Goal: Transaction & Acquisition: Subscribe to service/newsletter

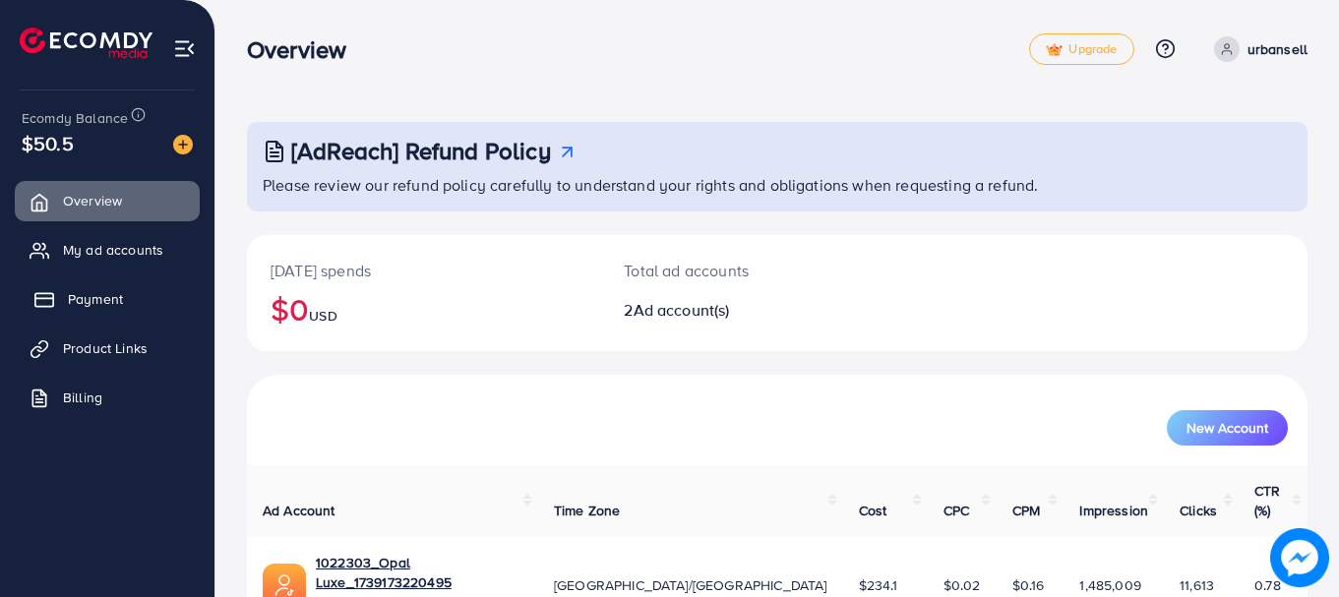
click at [112, 298] on span "Payment" at bounding box center [95, 299] width 55 height 20
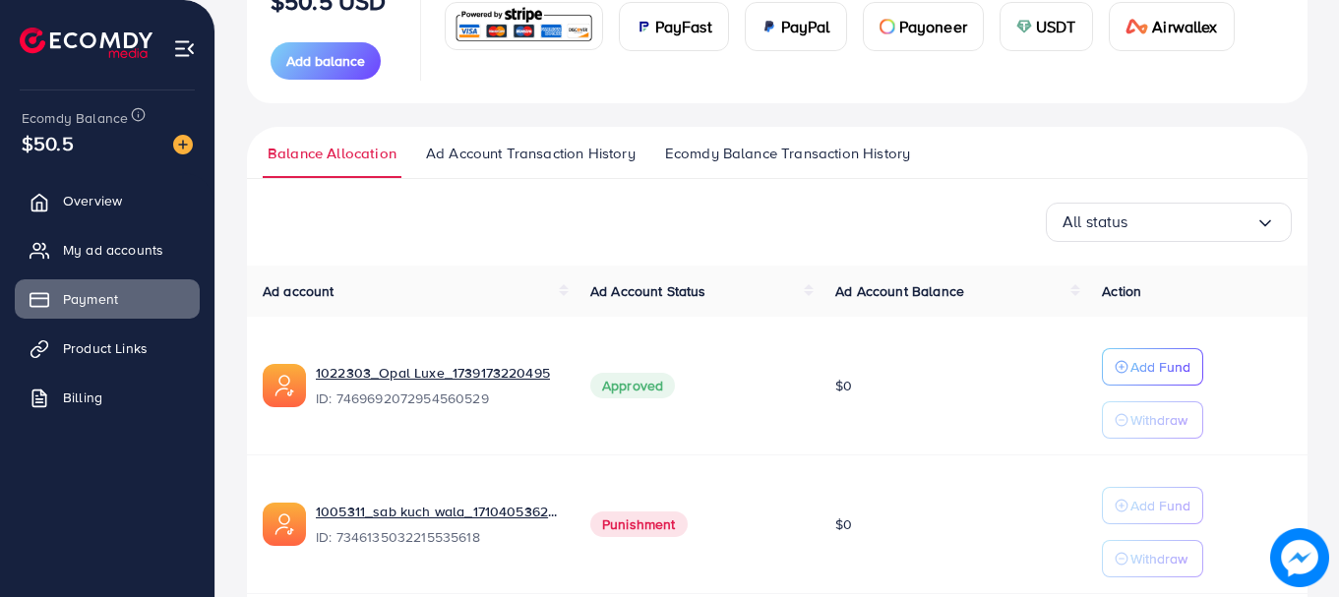
scroll to position [376, 0]
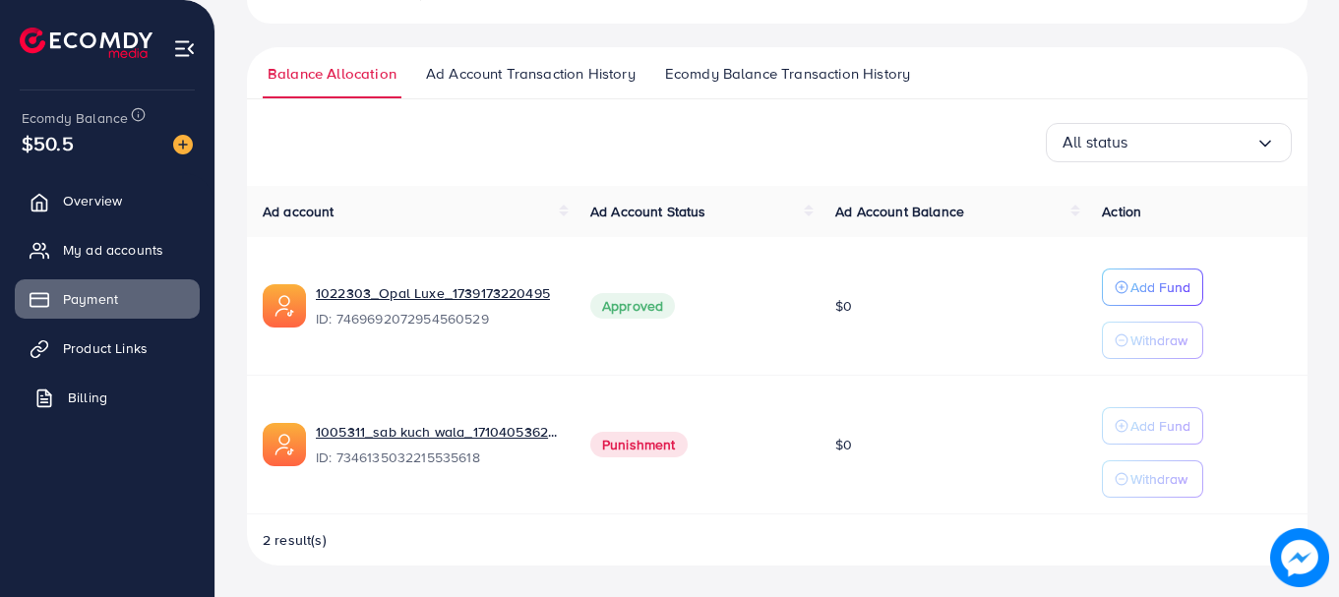
click at [85, 390] on span "Billing" at bounding box center [87, 398] width 39 height 20
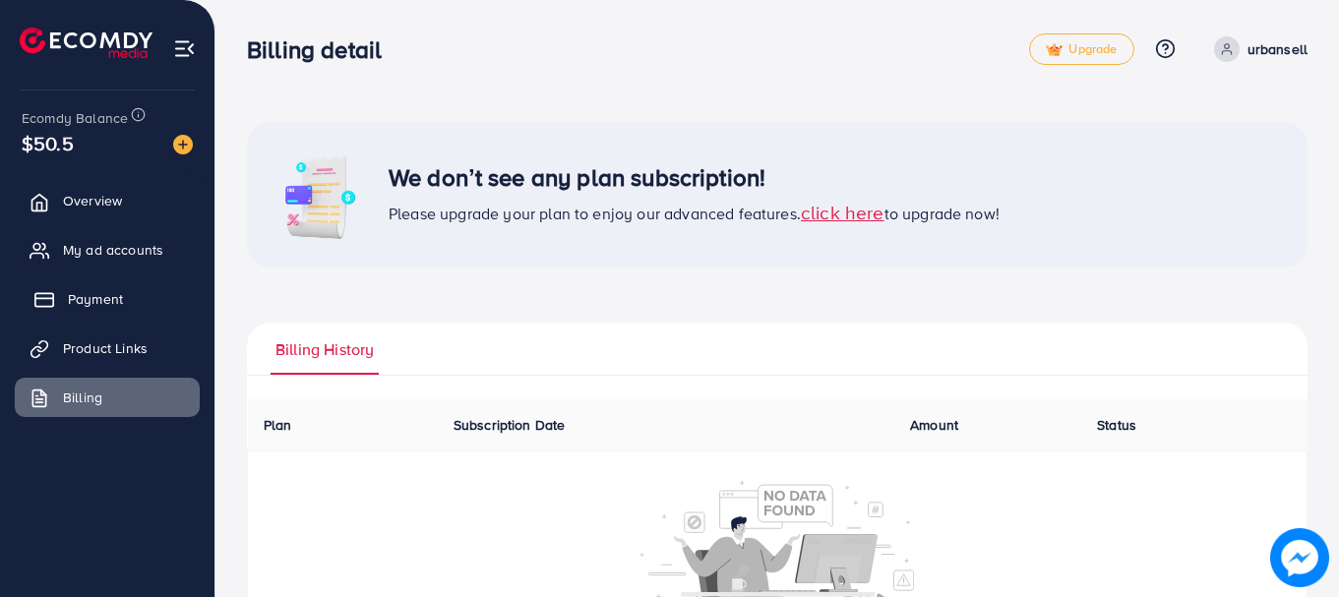
click at [101, 302] on span "Payment" at bounding box center [95, 299] width 55 height 20
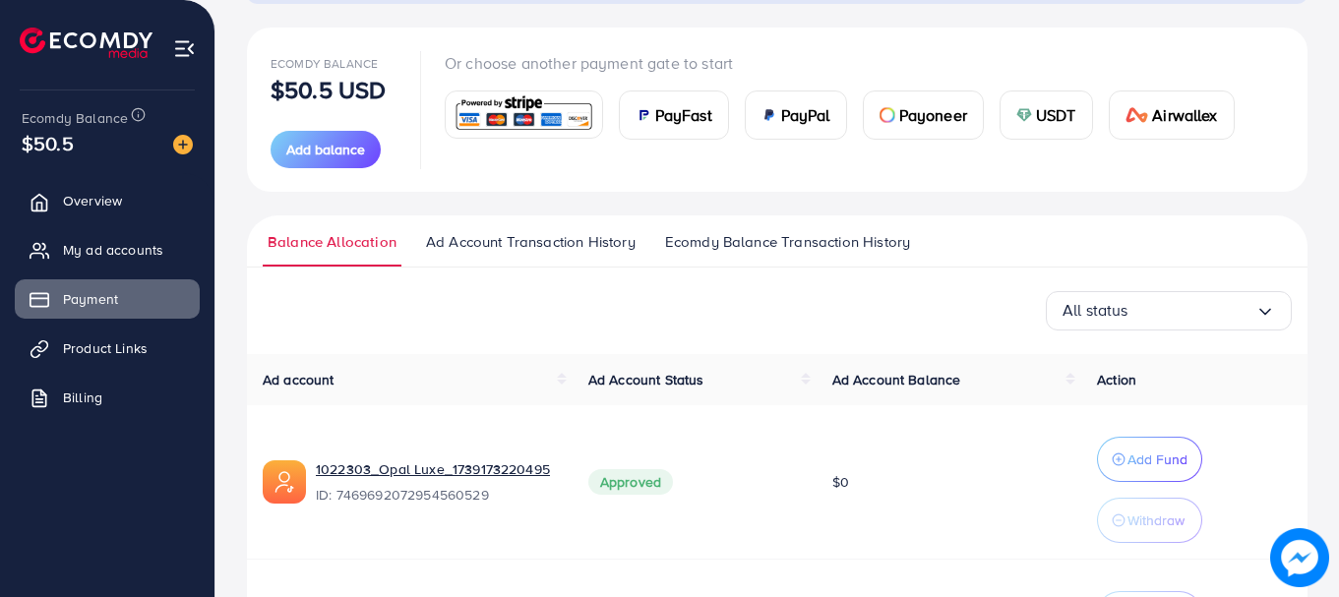
scroll to position [209, 0]
click at [363, 146] on span "Add balance" at bounding box center [325, 149] width 79 height 20
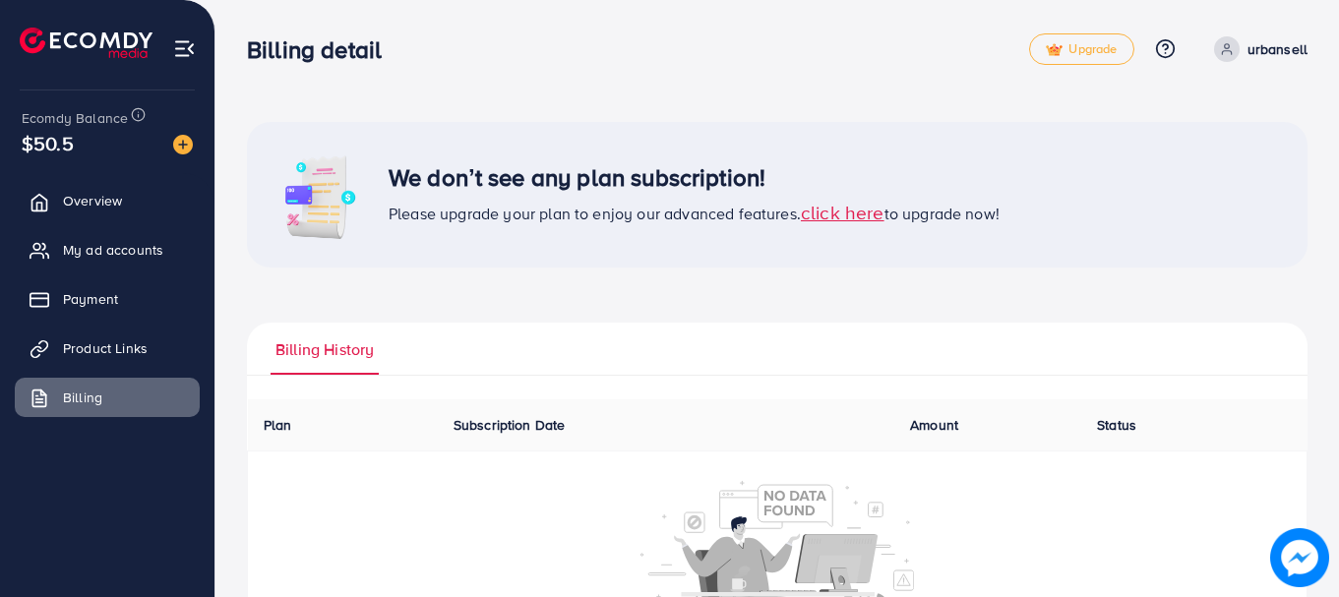
click at [843, 209] on span "click here" at bounding box center [843, 212] width 84 height 27
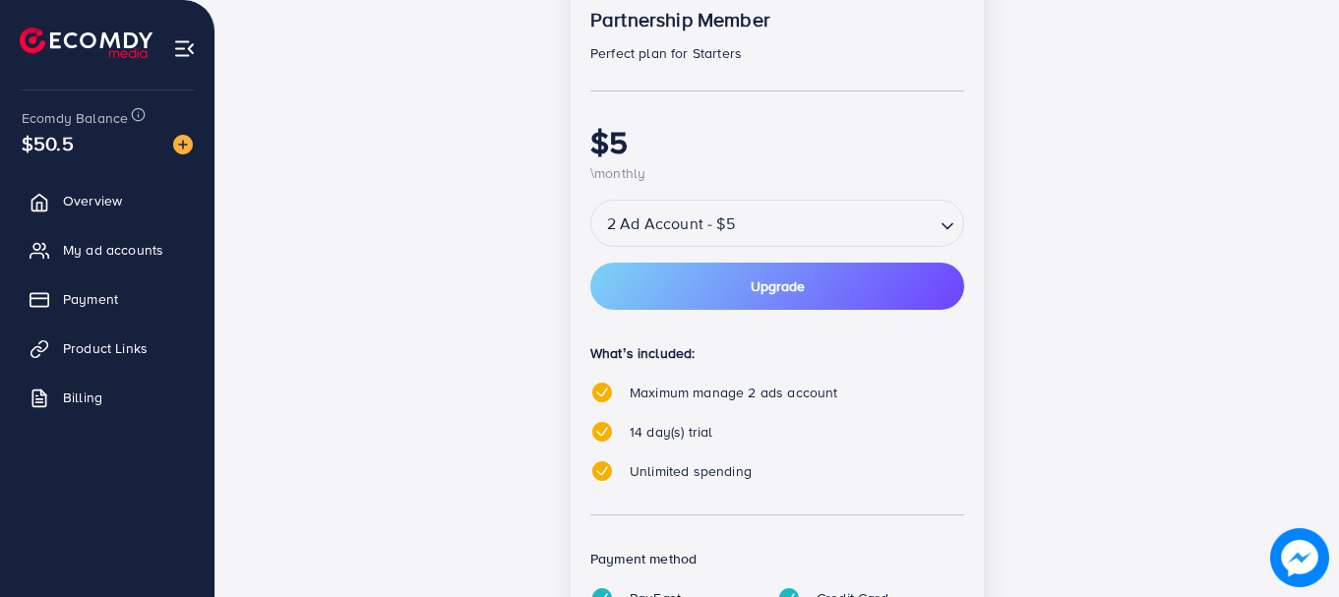
scroll to position [359, 0]
click at [762, 270] on button "Upgrade" at bounding box center [777, 285] width 374 height 47
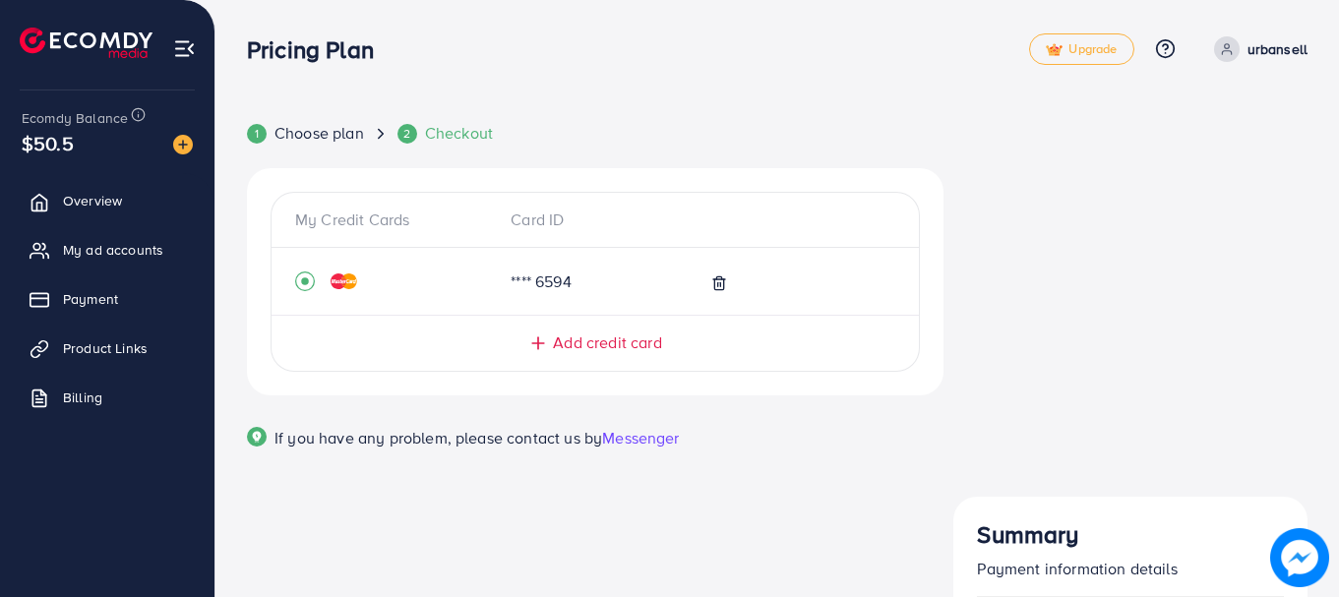
scroll to position [49, 0]
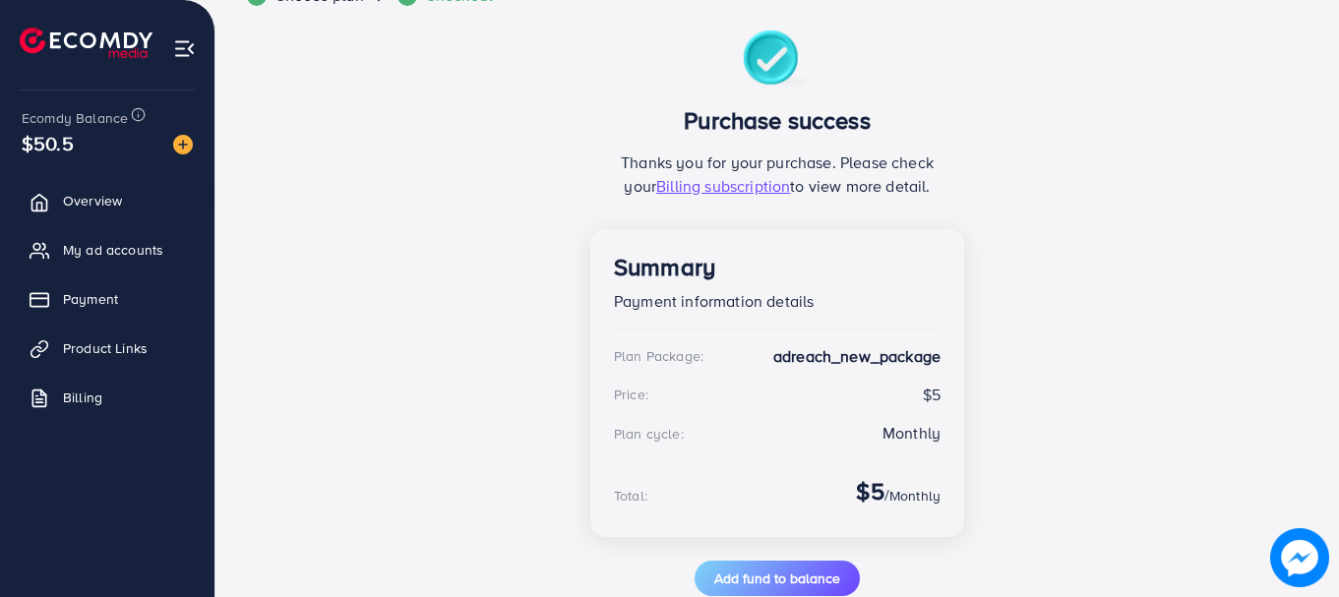
scroll to position [130, 0]
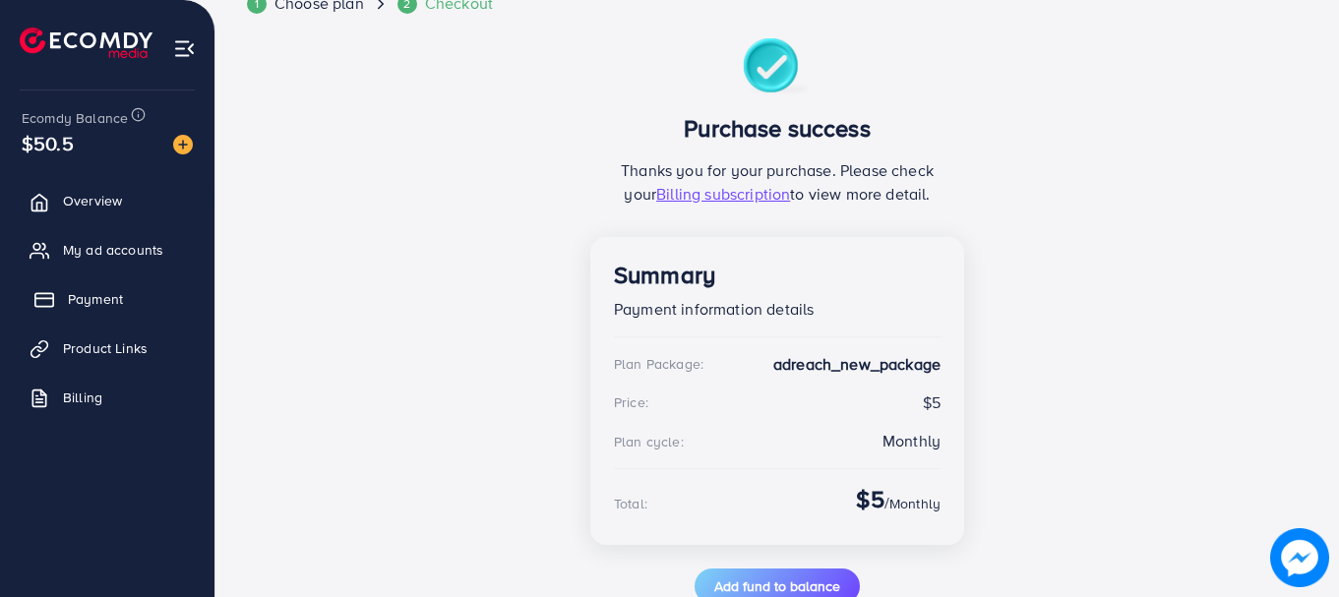
click at [104, 295] on span "Payment" at bounding box center [95, 299] width 55 height 20
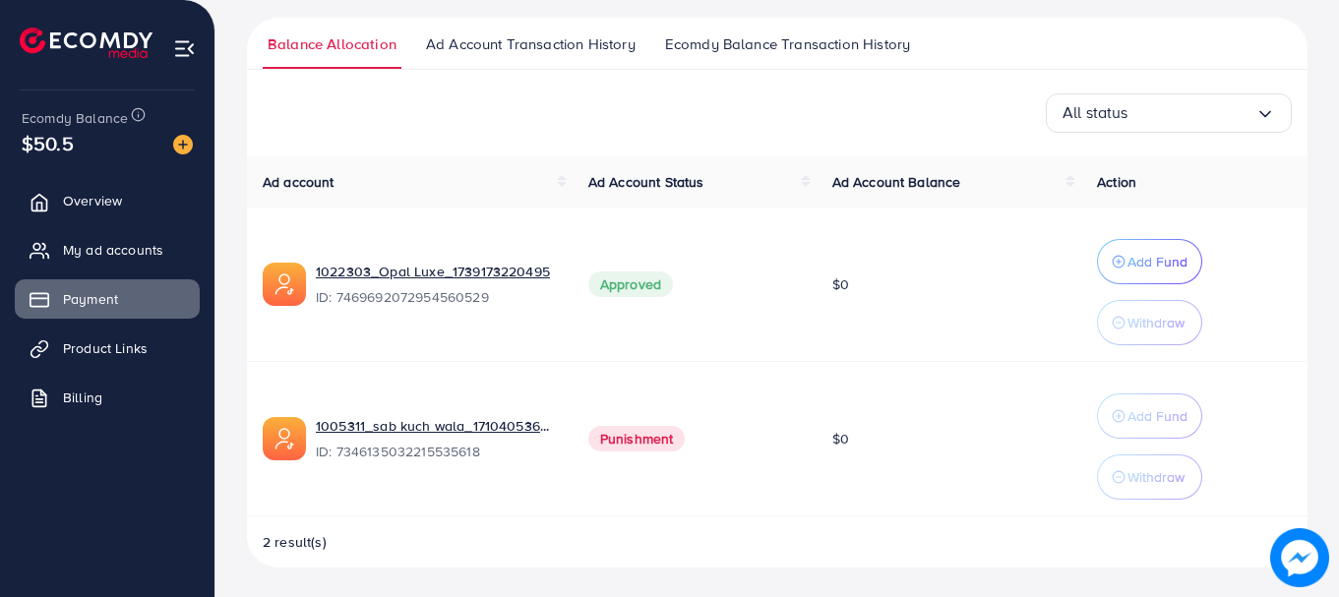
scroll to position [407, 0]
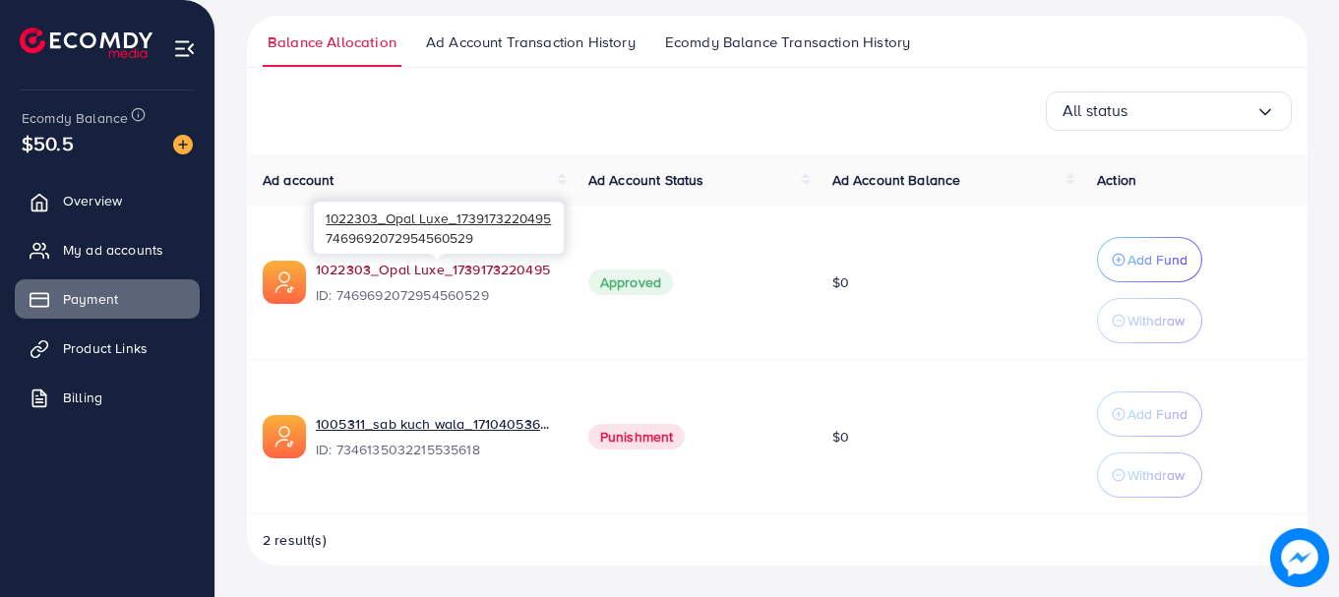
click at [378, 275] on link "1022303_Opal Luxe_1739173220495" at bounding box center [436, 270] width 241 height 20
